Goal: Book appointment/travel/reservation

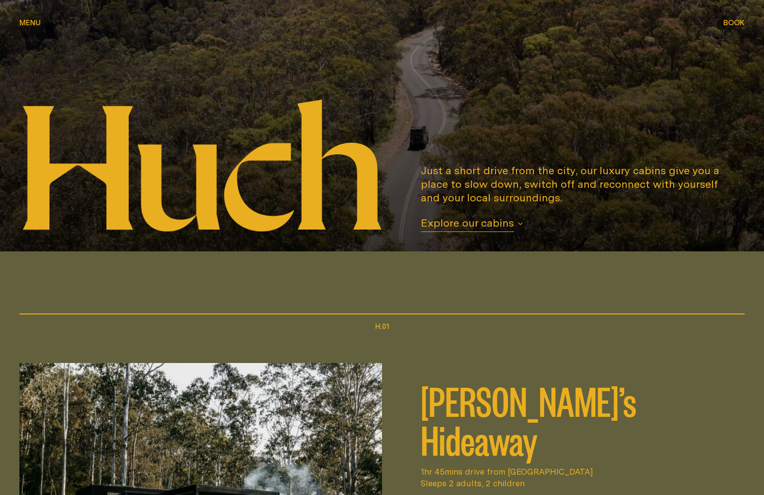
scroll to position [221, 0]
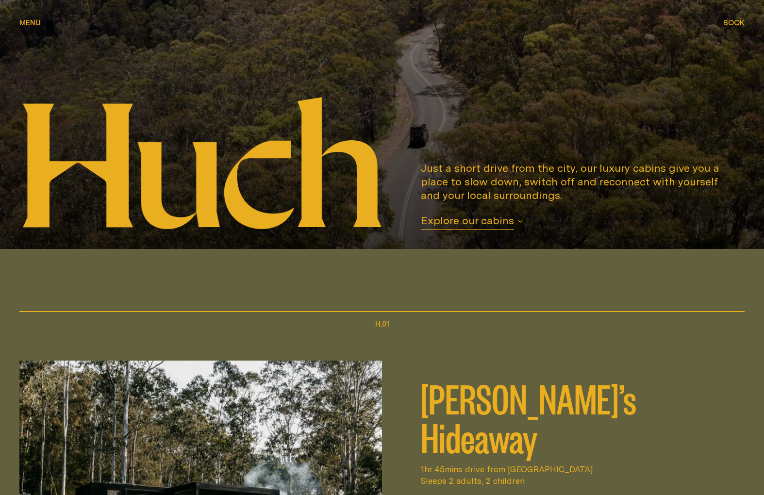
click at [469, 221] on span "Explore our cabins" at bounding box center [467, 222] width 93 height 16
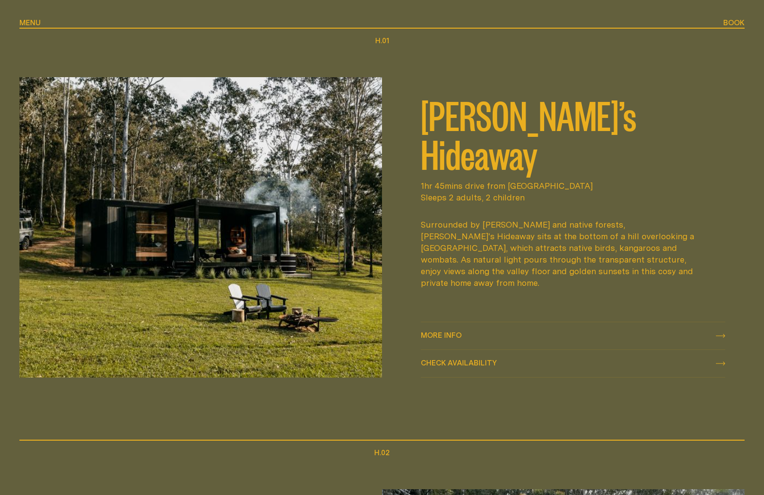
scroll to position [503, 0]
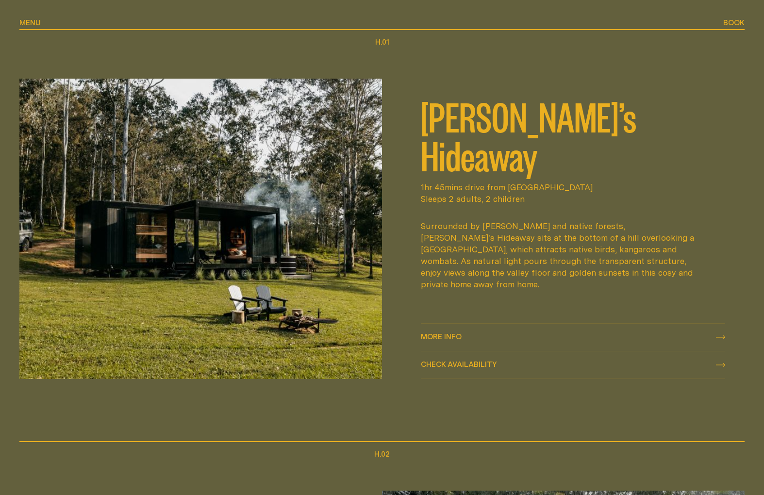
click at [448, 336] on span "More info" at bounding box center [441, 336] width 41 height 7
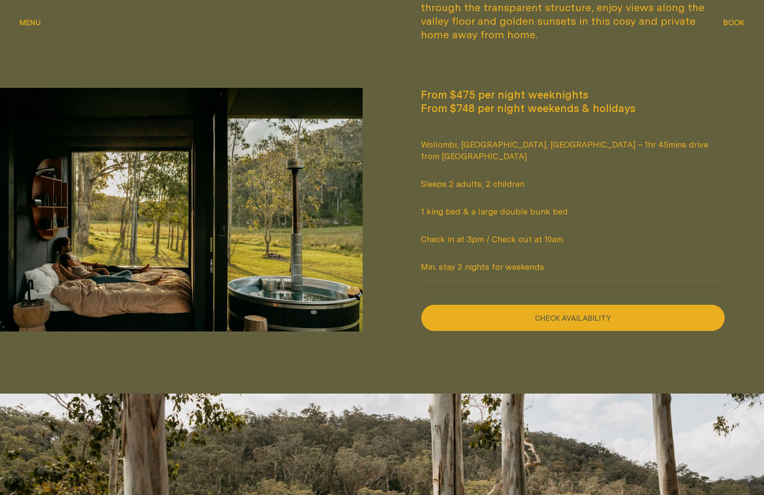
scroll to position [830, 0]
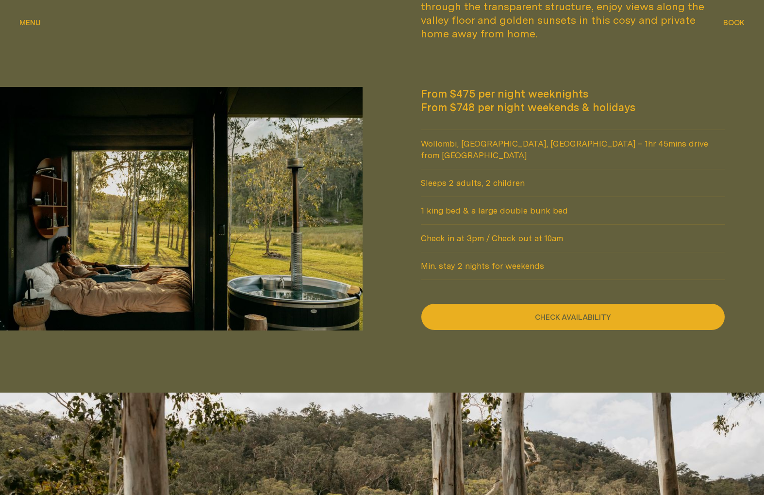
click at [564, 303] on button "Check availability" at bounding box center [573, 316] width 304 height 27
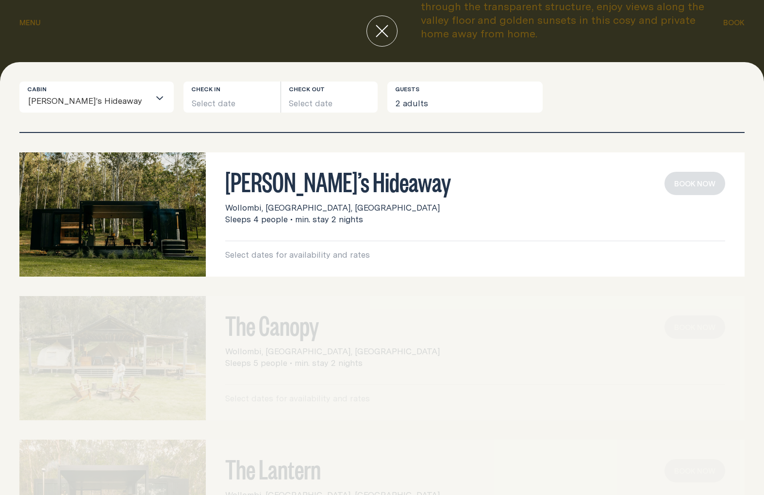
click at [222, 103] on button "Select date" at bounding box center [231, 97] width 97 height 31
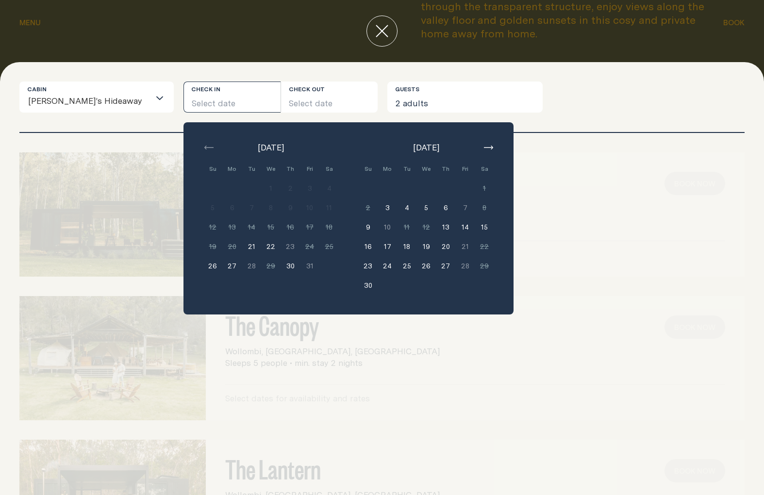
click at [203, 268] on button "26" at bounding box center [212, 265] width 19 height 19
click at [242, 270] on button "28" at bounding box center [251, 265] width 19 height 19
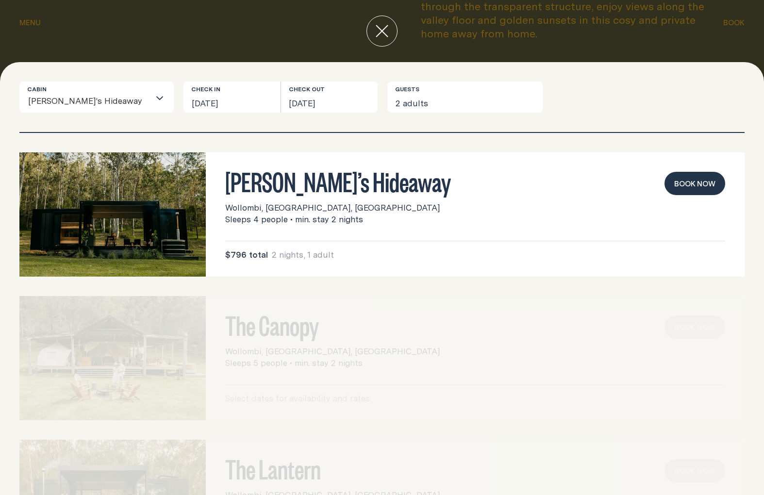
scroll to position [0, 0]
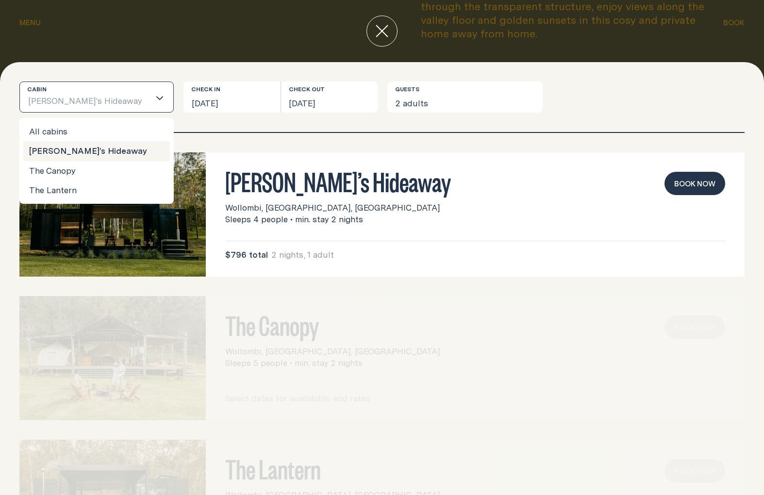
click at [156, 98] on icon "Search for option" at bounding box center [160, 98] width 8 height 8
click at [92, 191] on li "The Lantern" at bounding box center [96, 190] width 147 height 19
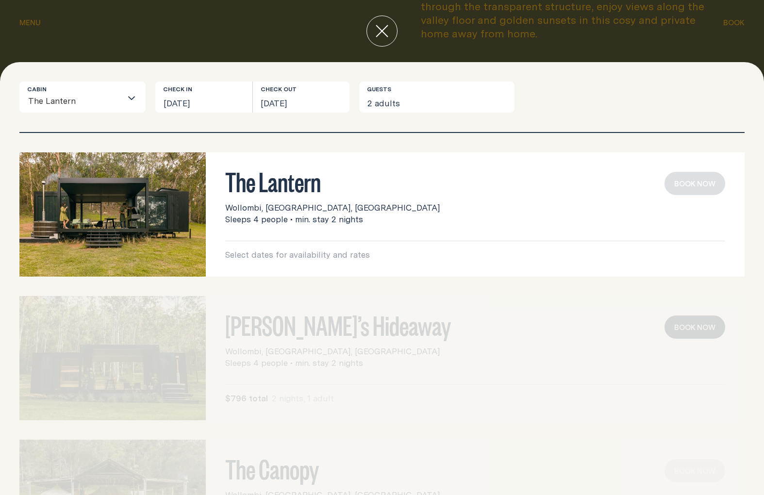
click at [192, 99] on button "[DATE]" at bounding box center [203, 97] width 97 height 31
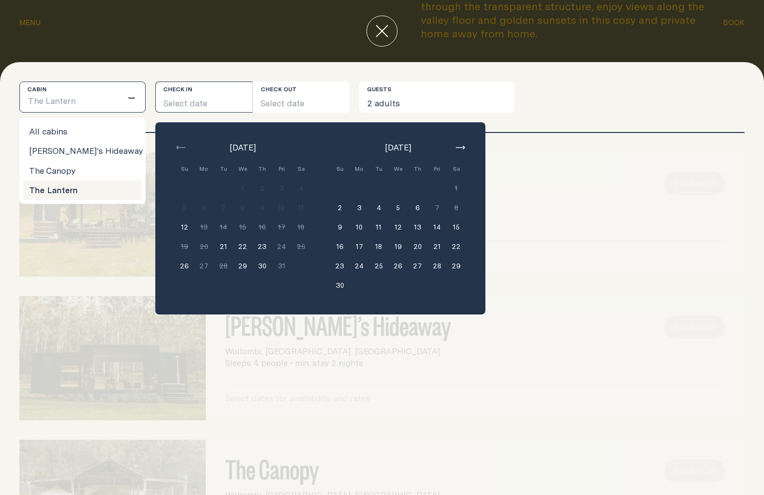
click at [133, 100] on icon "Search for option" at bounding box center [132, 98] width 8 height 8
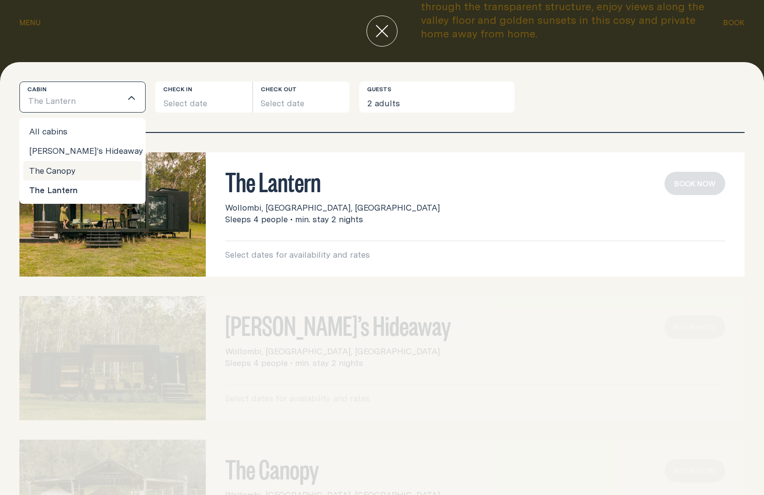
click at [94, 171] on li "The Canopy" at bounding box center [82, 170] width 118 height 19
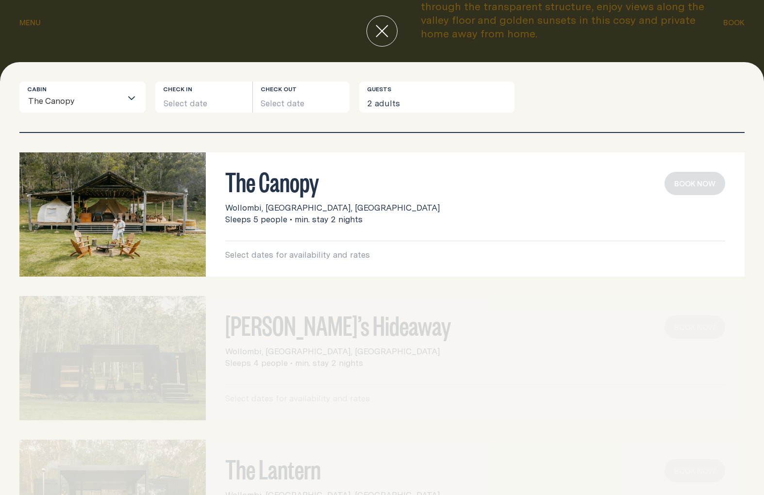
click at [232, 102] on button "Select date" at bounding box center [203, 97] width 97 height 31
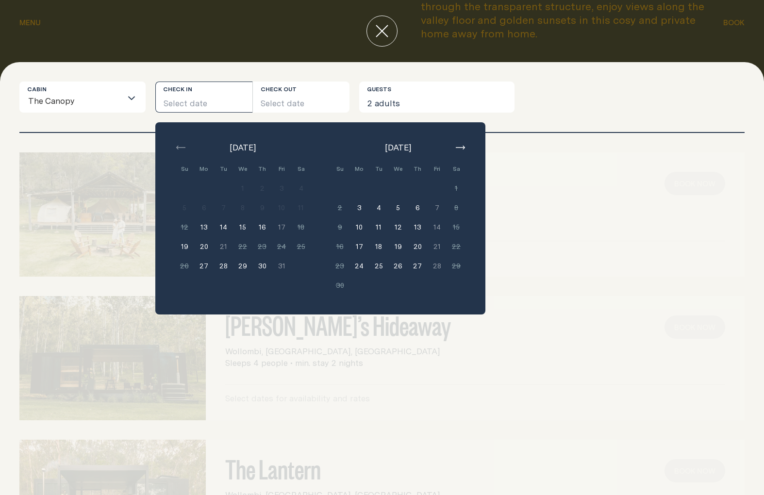
click at [620, 105] on div "Cabin The Canopy Loading... Check in Select date Check out Select date [DATE] S…" at bounding box center [381, 97] width 725 height 31
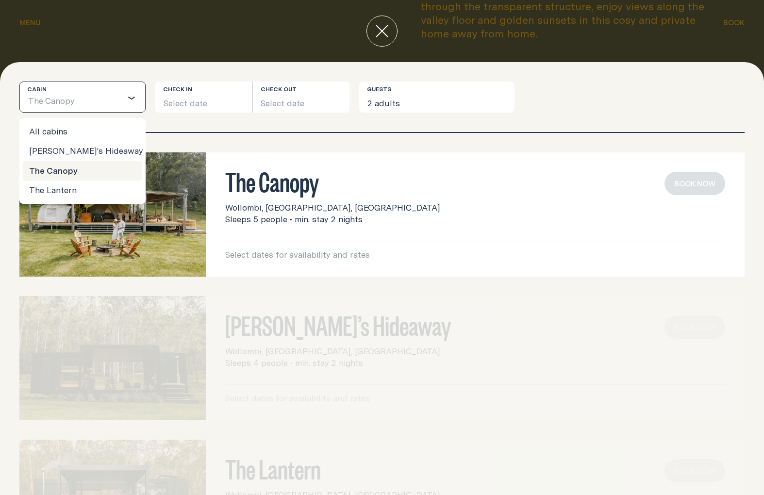
click at [132, 98] on icon "Search for option" at bounding box center [132, 98] width 8 height 8
click at [88, 150] on li "[PERSON_NAME]’s Hideaway" at bounding box center [82, 150] width 118 height 19
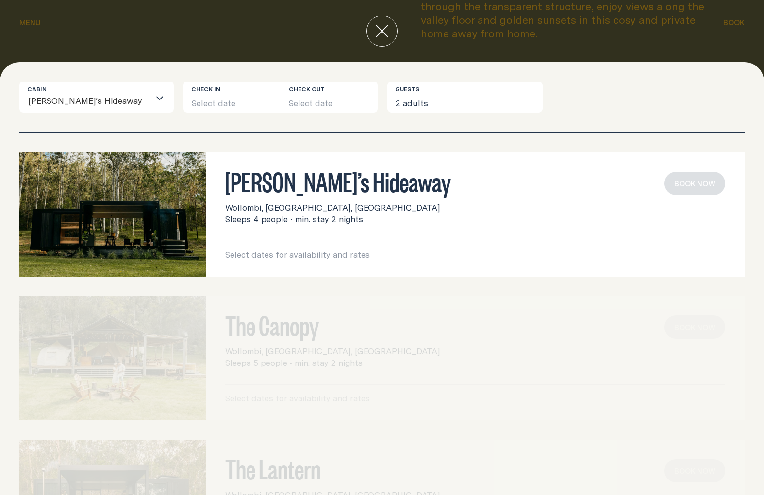
click at [224, 105] on button "Select date" at bounding box center [231, 97] width 97 height 31
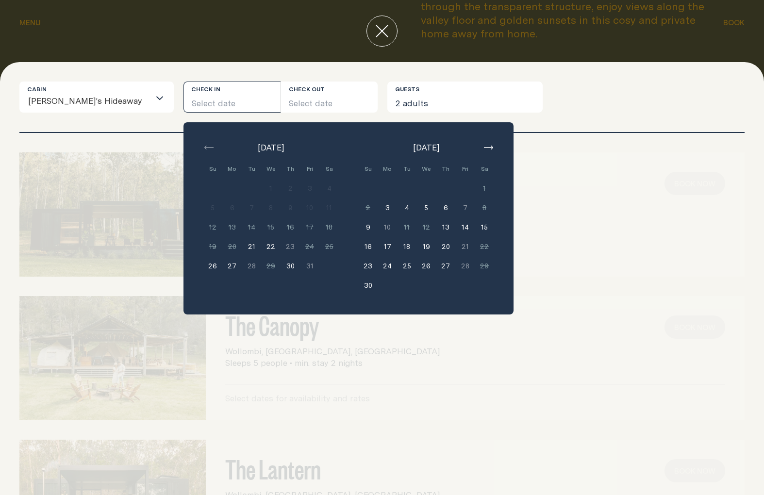
click at [203, 267] on button "26" at bounding box center [212, 265] width 19 height 19
click at [304, 100] on button "Select date" at bounding box center [329, 97] width 97 height 31
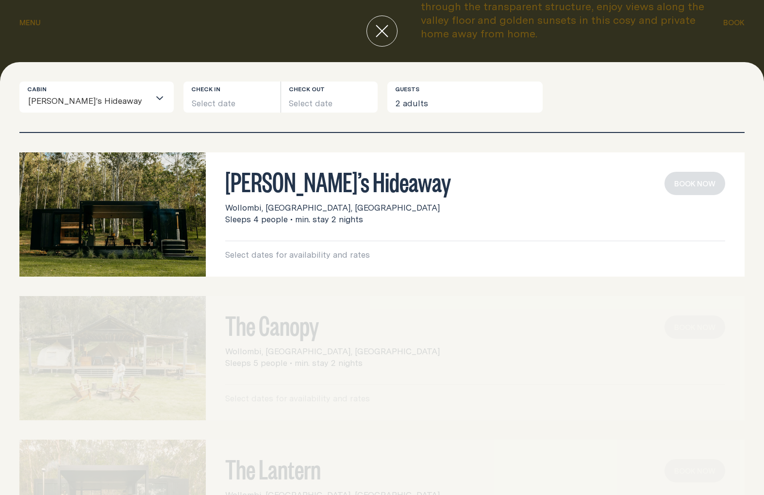
click at [302, 105] on button "Select date" at bounding box center [329, 97] width 97 height 31
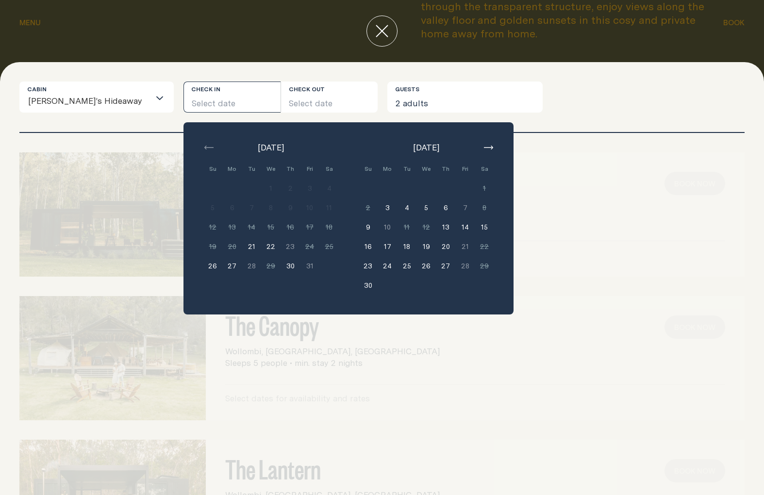
click at [222, 100] on button "Select date" at bounding box center [231, 97] width 97 height 31
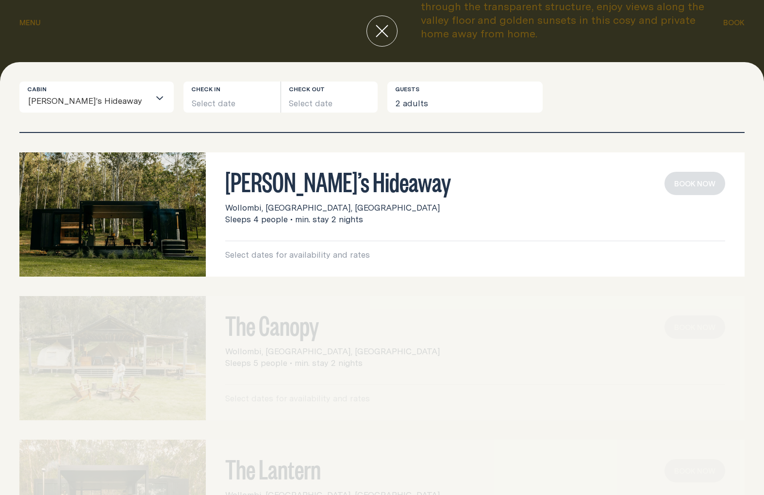
click at [222, 100] on button "Select date" at bounding box center [231, 97] width 97 height 31
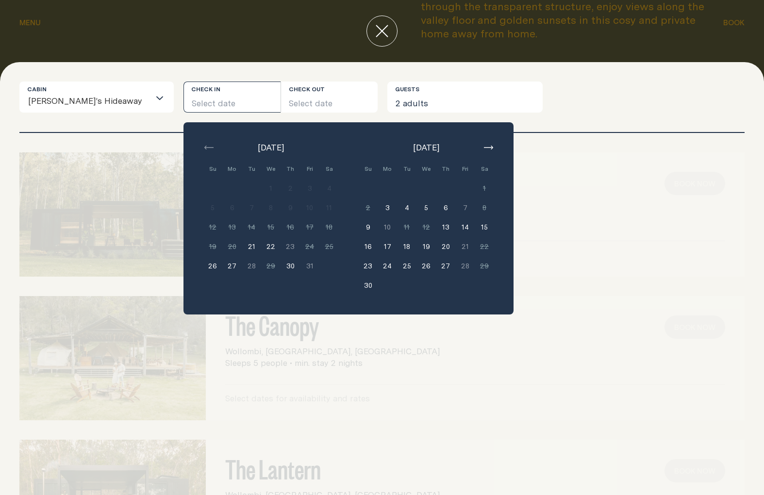
click at [203, 268] on button "26" at bounding box center [212, 265] width 19 height 19
click at [299, 99] on button "Select date" at bounding box center [329, 97] width 97 height 31
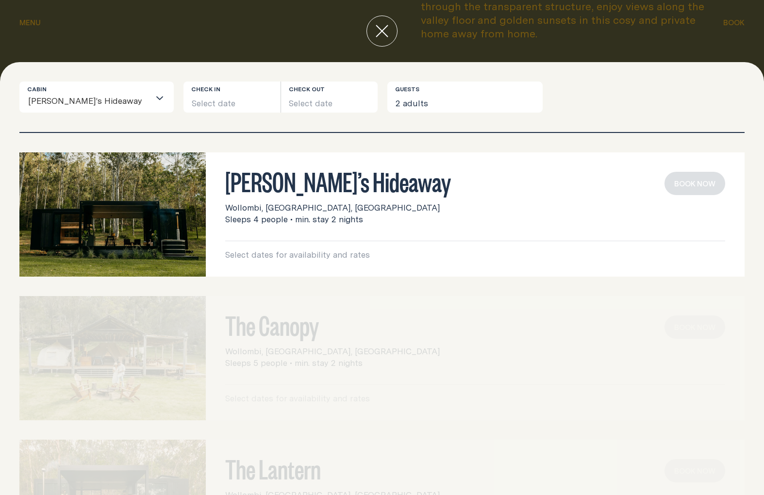
click at [299, 99] on button "Select date" at bounding box center [329, 97] width 97 height 31
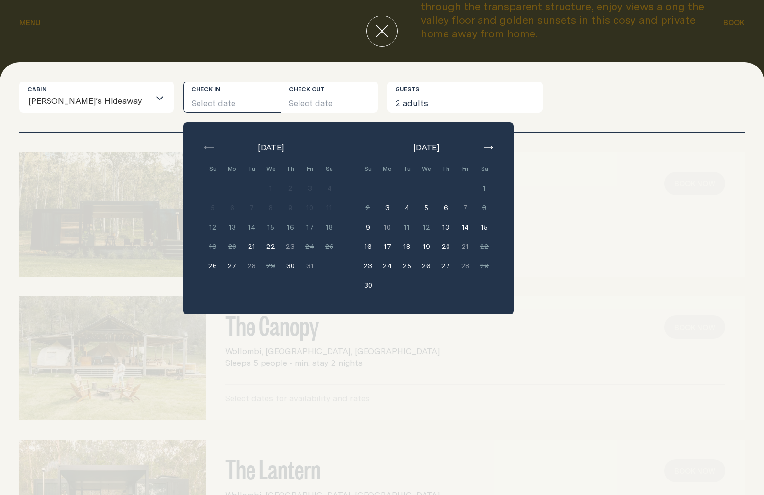
click at [203, 268] on button "26" at bounding box center [212, 265] width 19 height 19
click at [242, 266] on button "28" at bounding box center [251, 265] width 19 height 19
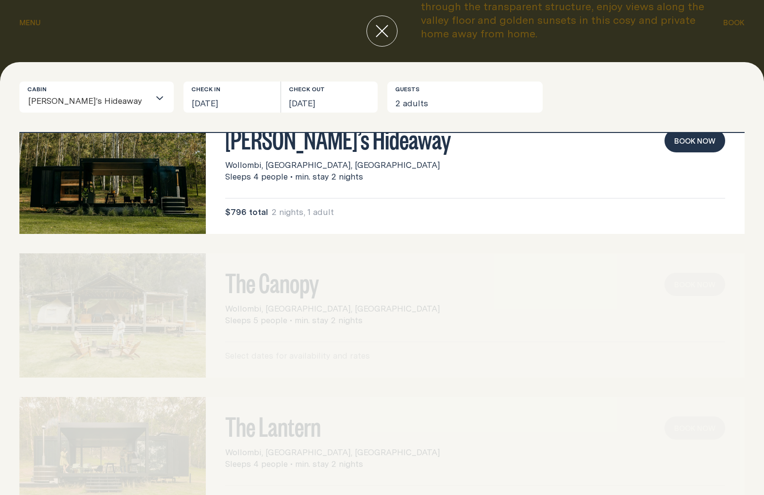
scroll to position [9, 0]
